Goal: Information Seeking & Learning: Learn about a topic

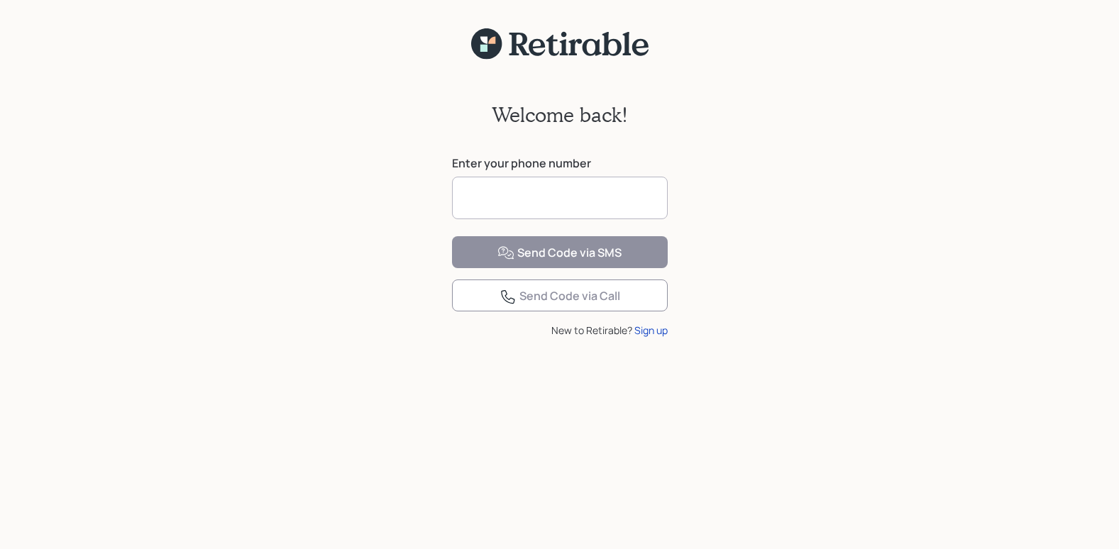
drag, startPoint x: 0, startPoint y: 0, endPoint x: 551, endPoint y: 194, distance: 584.2
click at [551, 194] on input at bounding box center [560, 198] width 216 height 43
type input "**********"
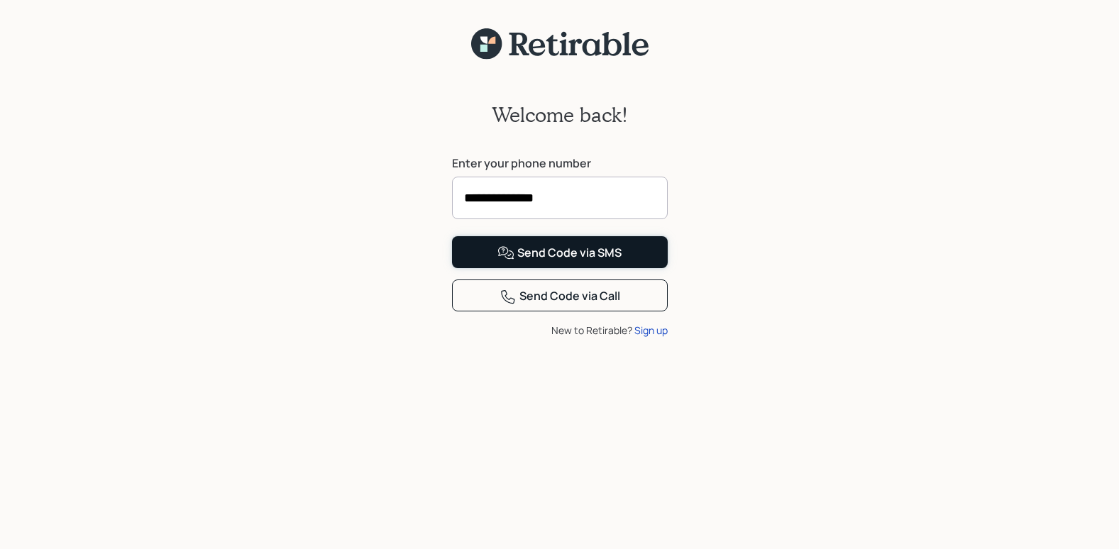
click at [533, 262] on div "Send Code via SMS" at bounding box center [559, 253] width 124 height 17
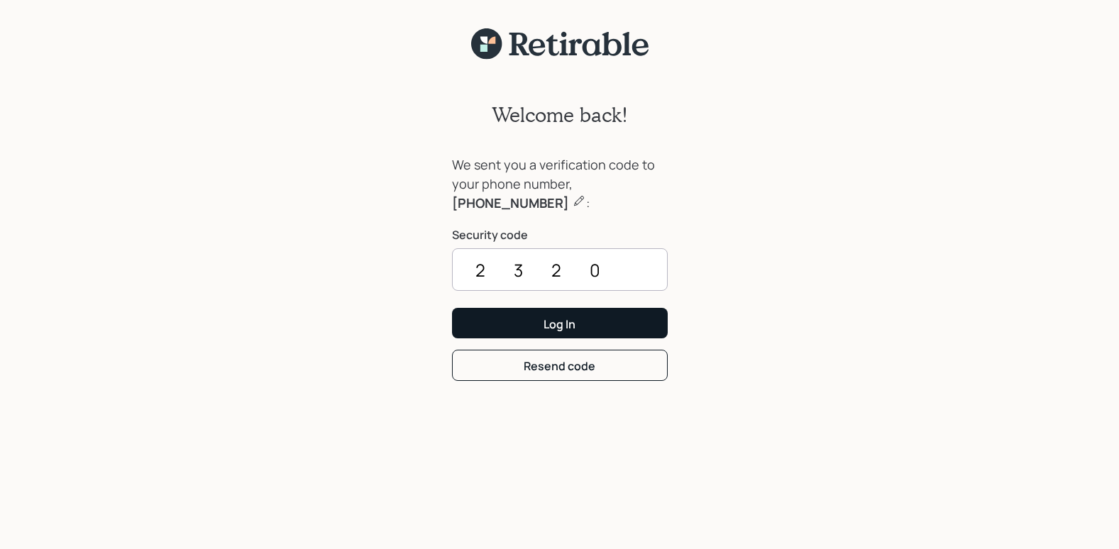
type input "2320"
click at [541, 320] on button "Log In" at bounding box center [560, 323] width 216 height 31
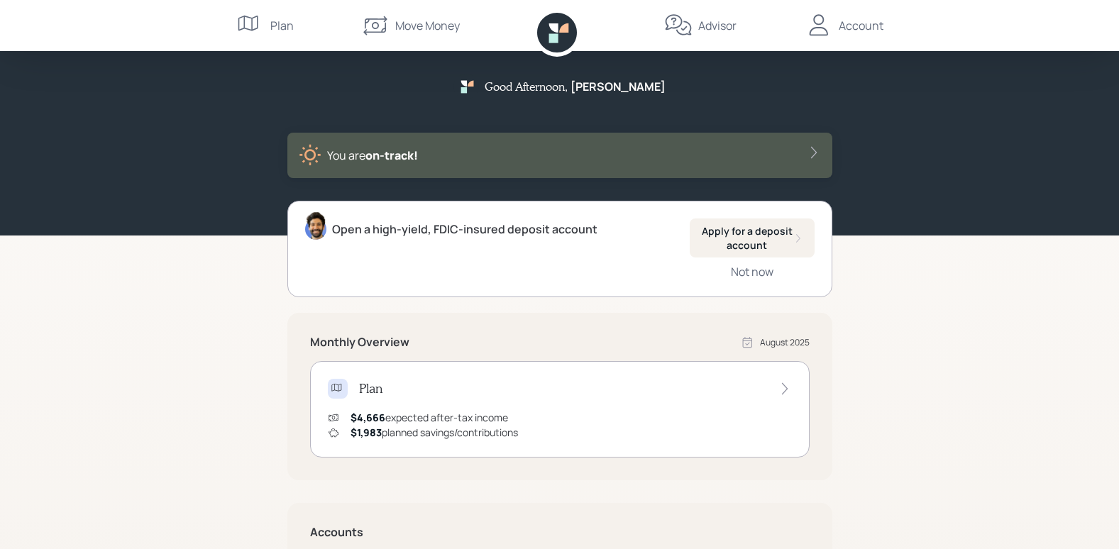
click at [817, 155] on icon at bounding box center [814, 152] width 14 height 14
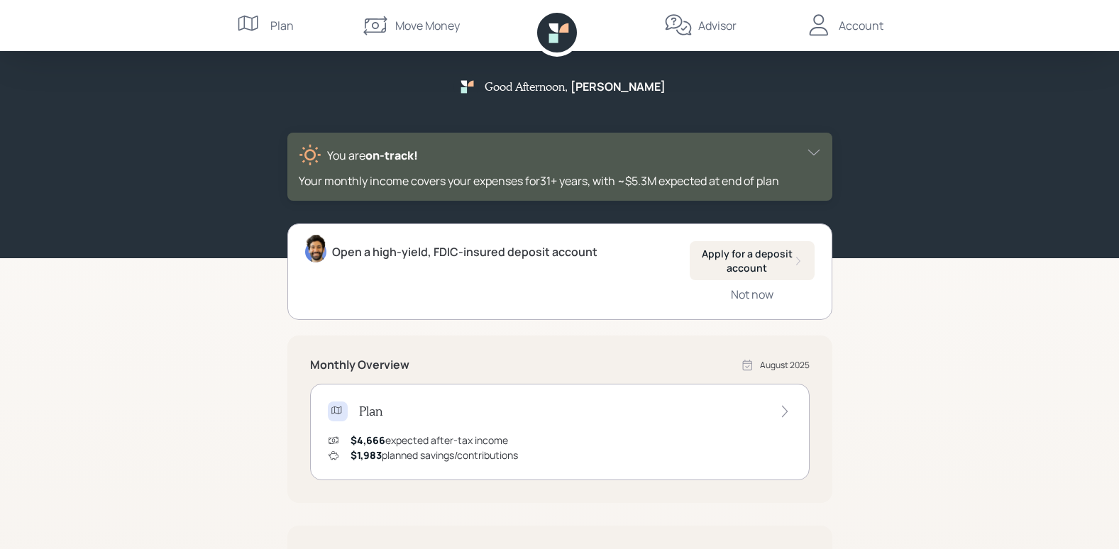
click at [858, 305] on div "Good Afternoon , Bob You are on‑track! Your monthly income covers your expenses…" at bounding box center [559, 449] width 1119 height 898
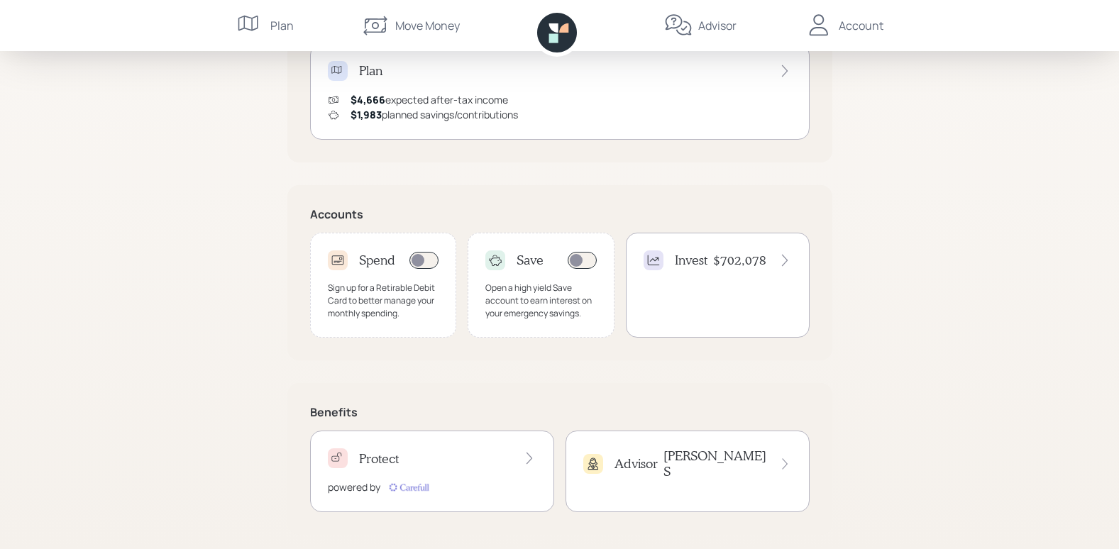
scroll to position [349, 0]
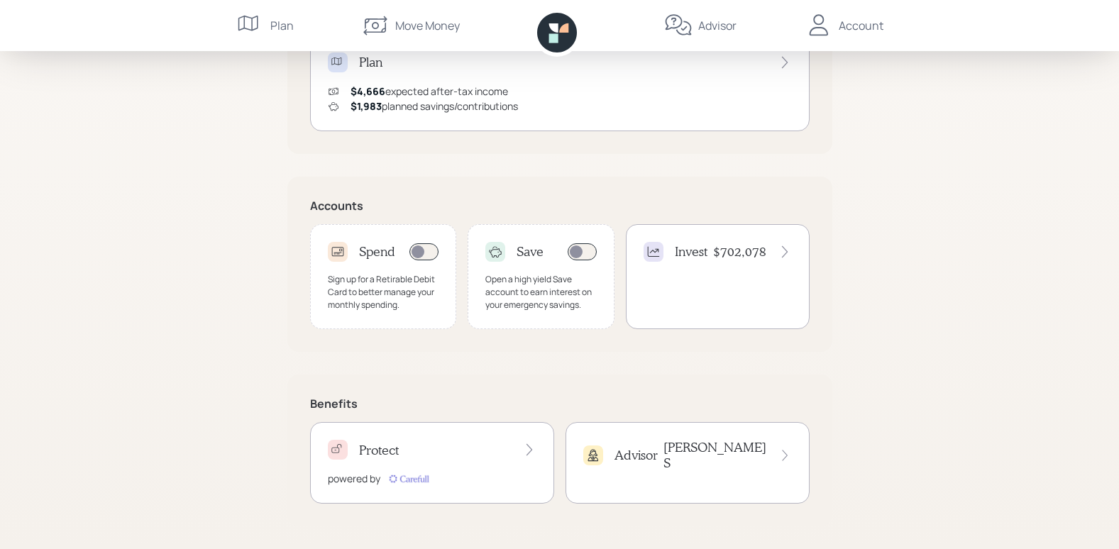
click at [785, 250] on icon at bounding box center [784, 252] width 6 height 12
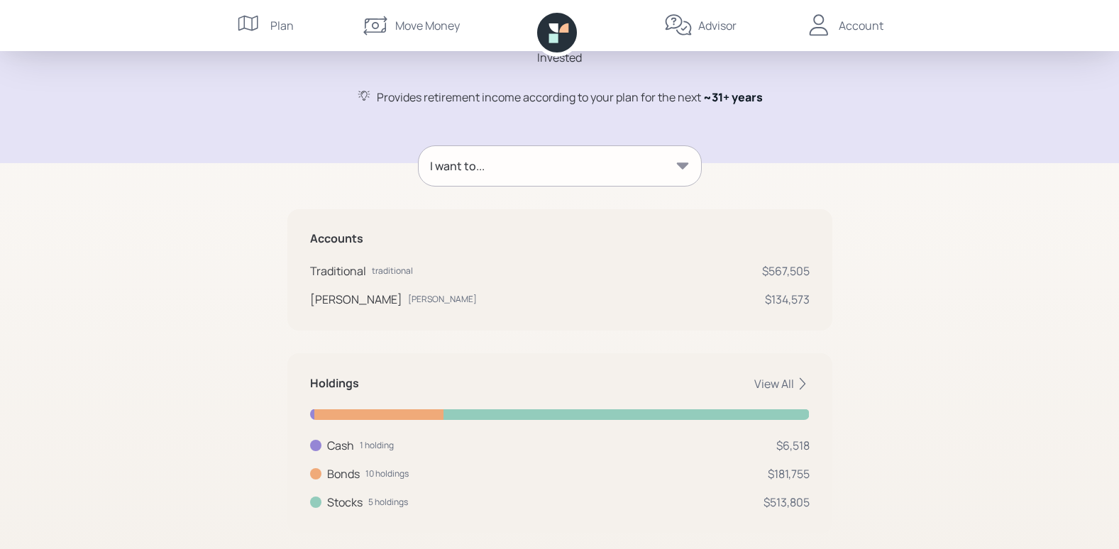
scroll to position [138, 0]
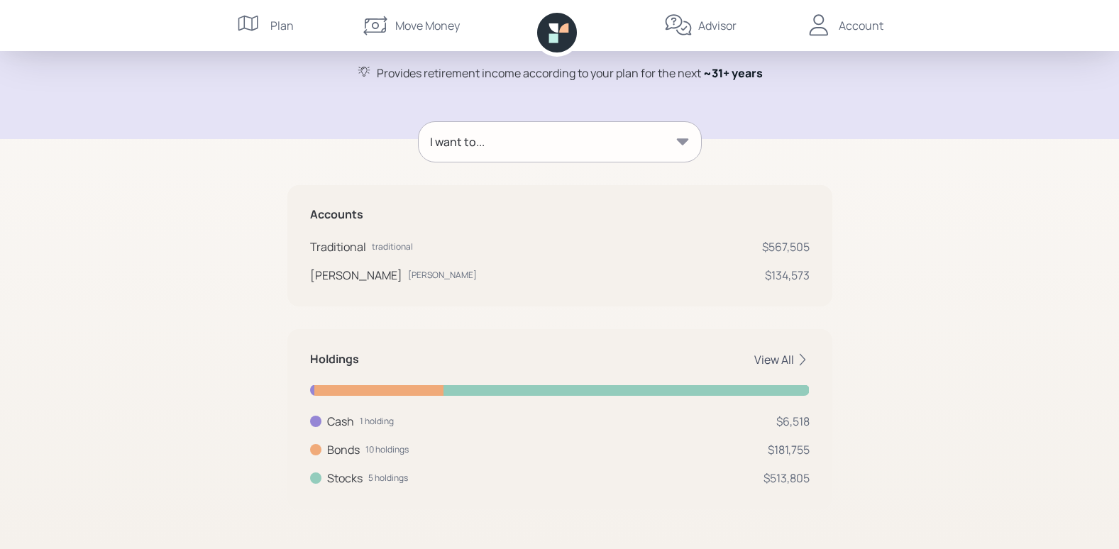
click at [802, 361] on icon at bounding box center [802, 360] width 14 height 14
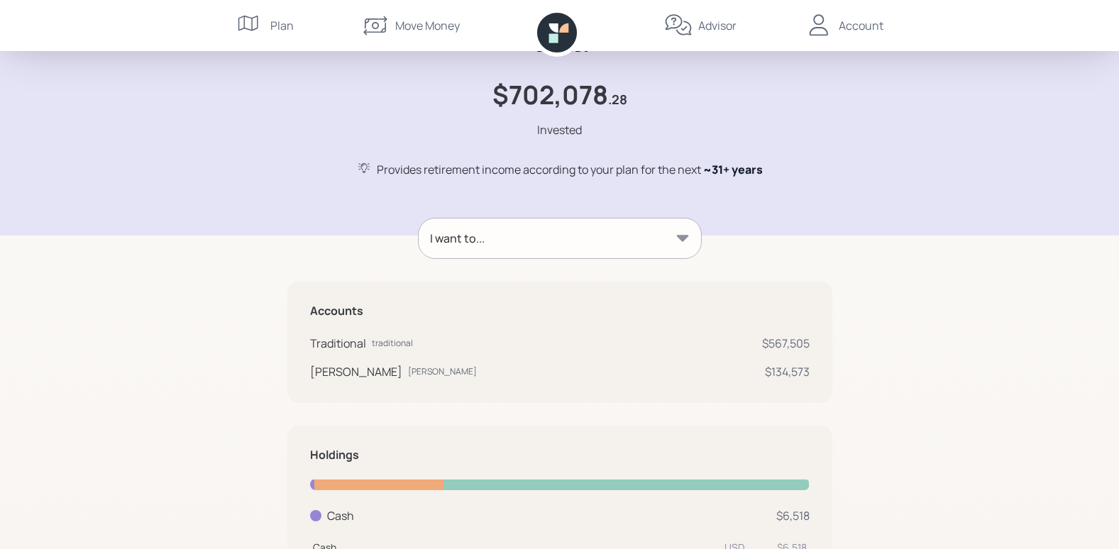
scroll to position [0, 0]
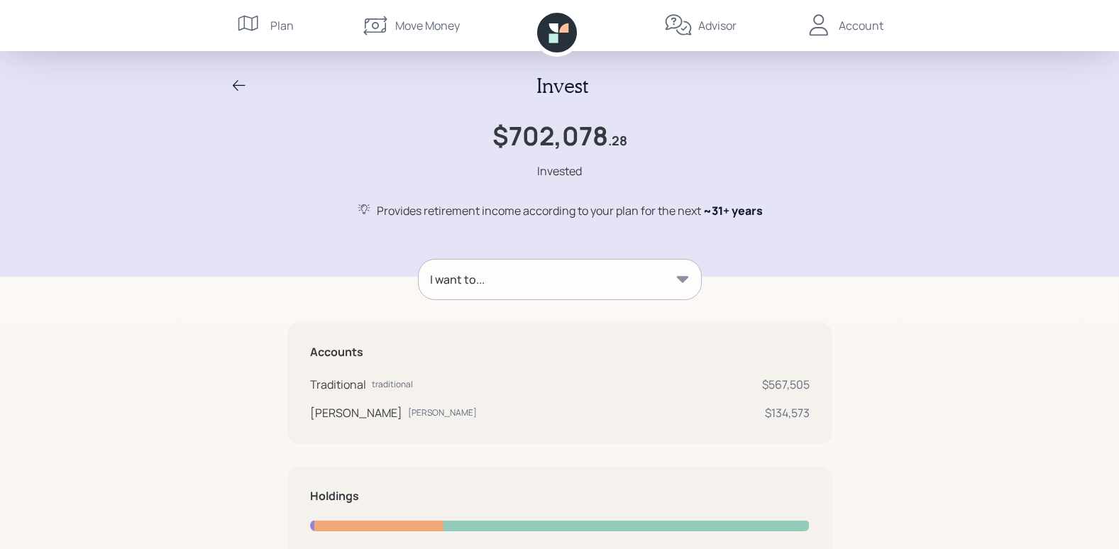
click at [279, 25] on div "Plan" at bounding box center [281, 25] width 23 height 17
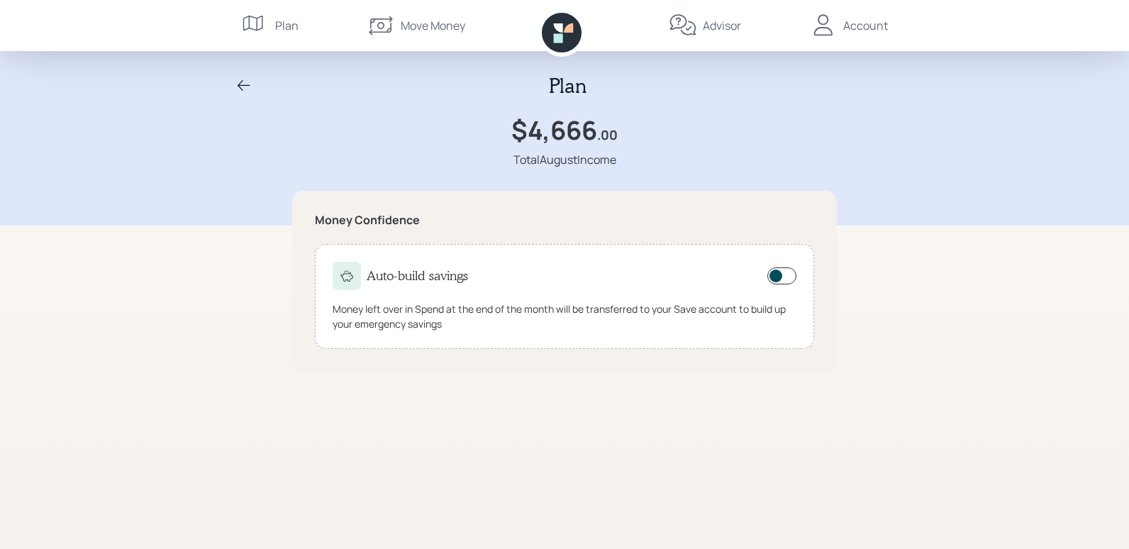
click at [729, 23] on div "Advisor" at bounding box center [722, 25] width 38 height 17
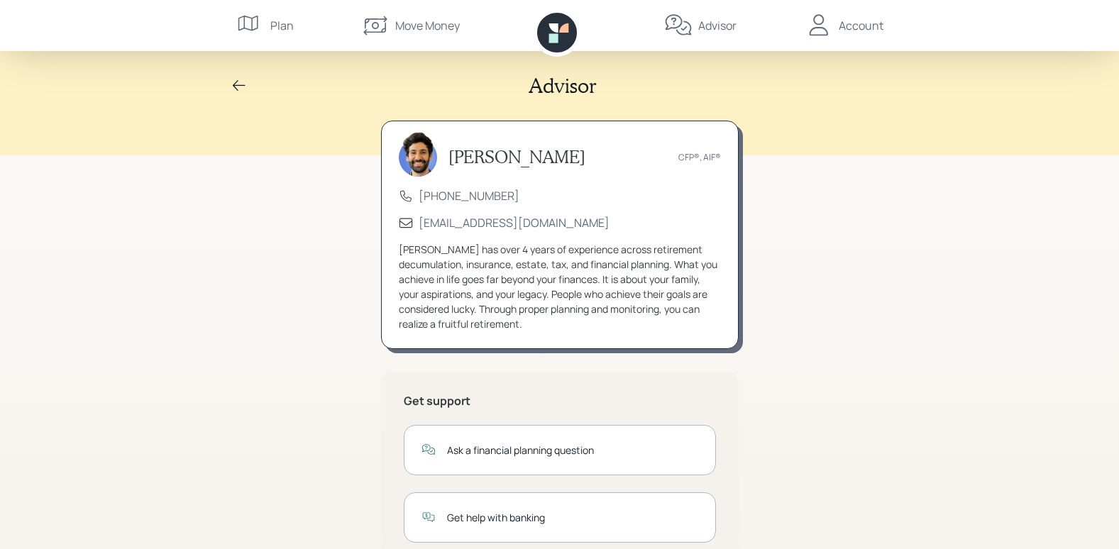
click at [831, 221] on div "Eric Schwartz CFP®, AIF® (833) 222-1807 advisor@retirable.com Eric has over 4 y…" at bounding box center [559, 422] width 545 height 602
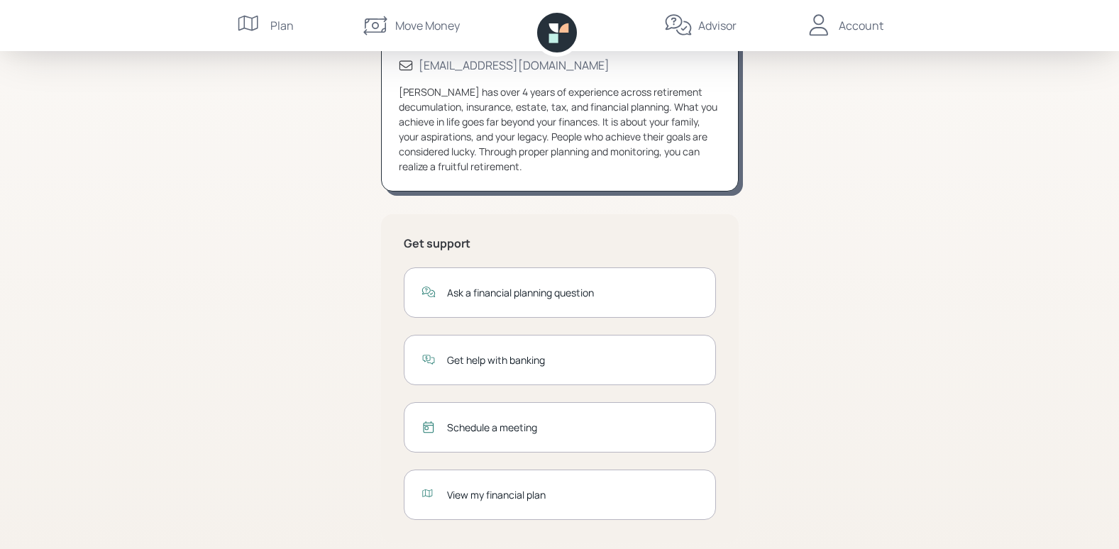
scroll to position [174, 0]
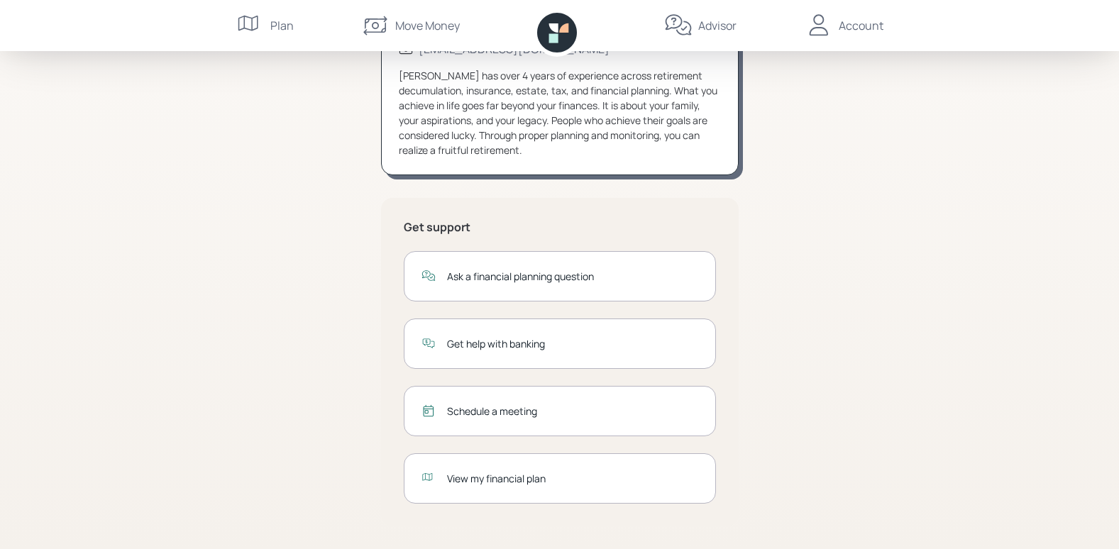
click at [537, 480] on div "View my financial plan" at bounding box center [572, 478] width 251 height 15
click at [863, 22] on div "Account" at bounding box center [860, 25] width 45 height 17
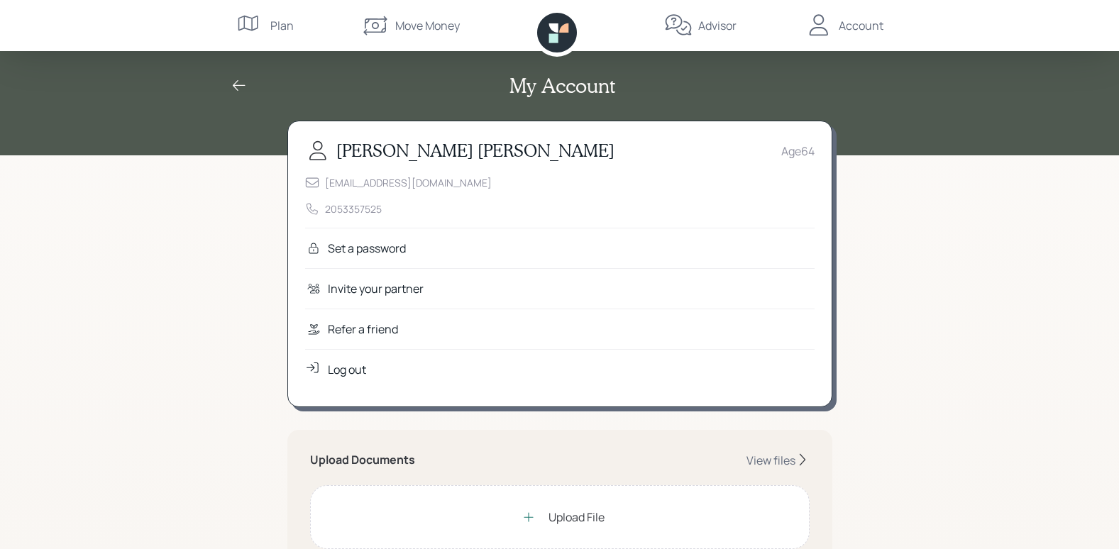
click at [611, 372] on div "Log out" at bounding box center [559, 369] width 509 height 40
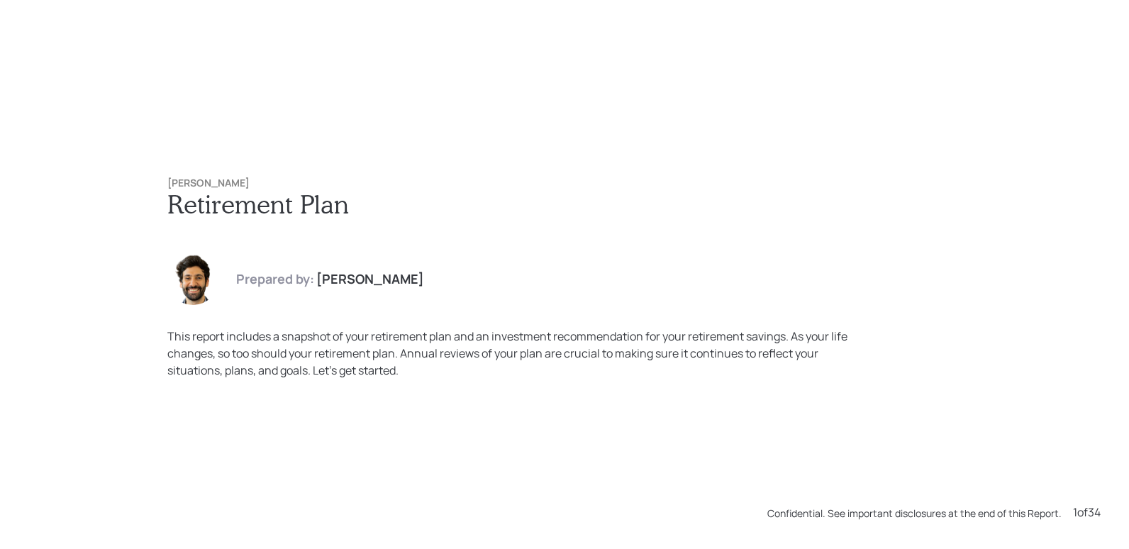
click at [597, 428] on div "Bob Rupert Retirement Plan Prepared by: Eric Schwartz This report includes a sn…" at bounding box center [564, 274] width 1129 height 549
